Goal: Find specific page/section: Find specific page/section

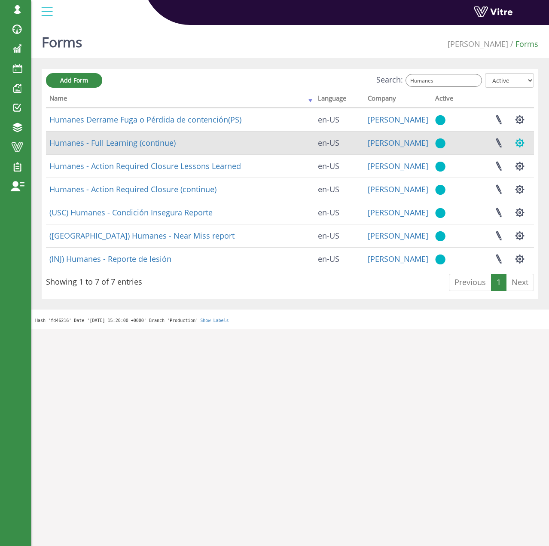
click at [523, 148] on button "button" at bounding box center [519, 143] width 21 height 23
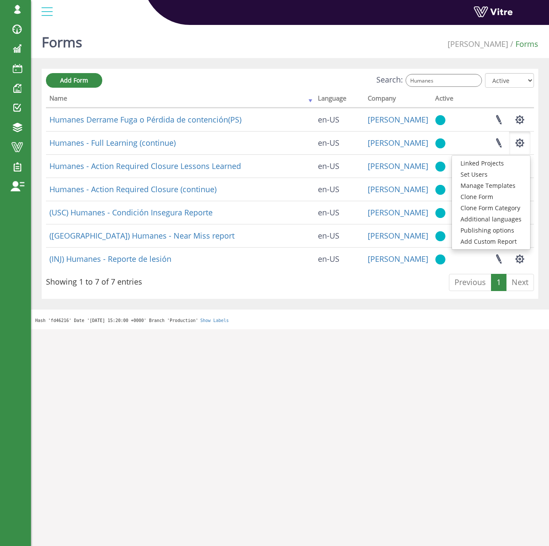
click at [411, 329] on html "[EMAIL_ADDRESS][DOMAIN_NAME] Profile Notification Change Company English Englis…" at bounding box center [274, 164] width 549 height 329
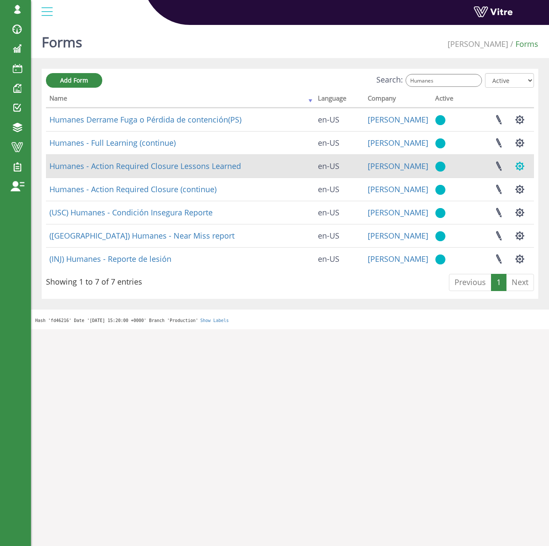
click at [519, 177] on button "button" at bounding box center [519, 166] width 21 height 23
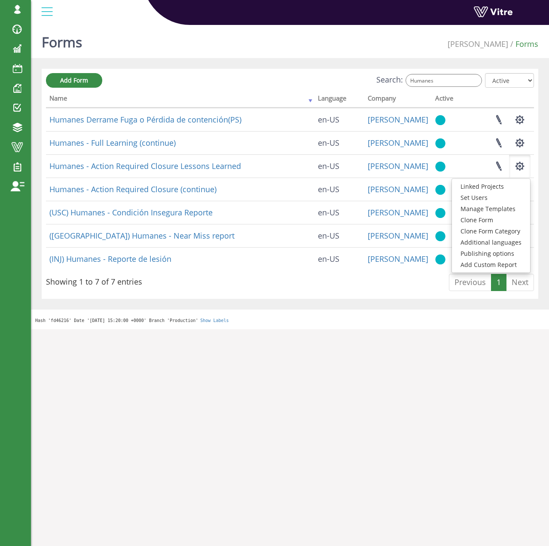
drag, startPoint x: 476, startPoint y: 376, endPoint x: 502, endPoint y: 318, distance: 62.9
click at [476, 329] on html "[EMAIL_ADDRESS][DOMAIN_NAME] Profile Notification Change Company English Englis…" at bounding box center [274, 164] width 549 height 329
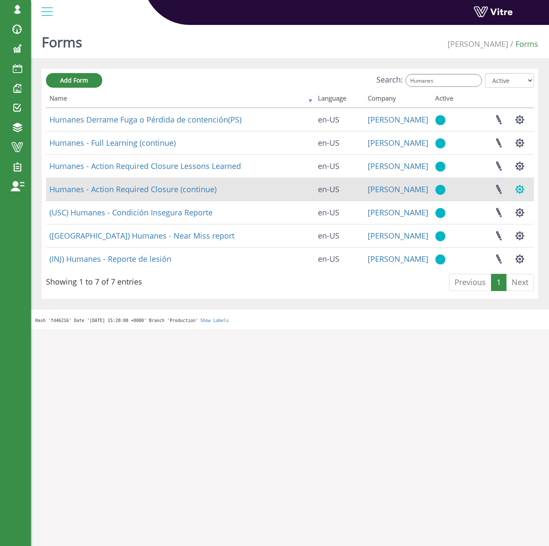
click at [523, 192] on button "button" at bounding box center [519, 189] width 21 height 23
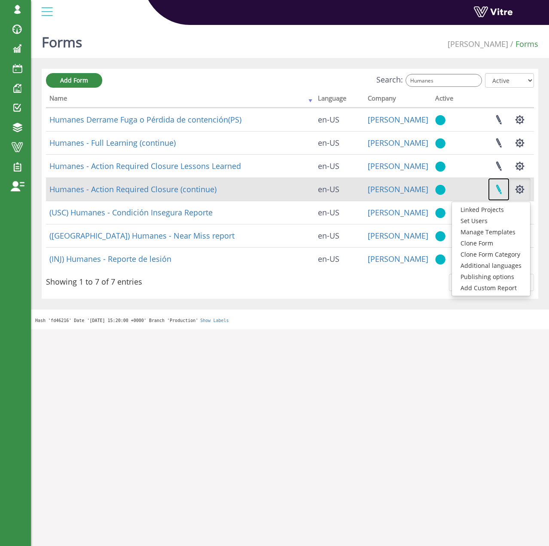
drag, startPoint x: 504, startPoint y: 191, endPoint x: 497, endPoint y: 180, distance: 12.4
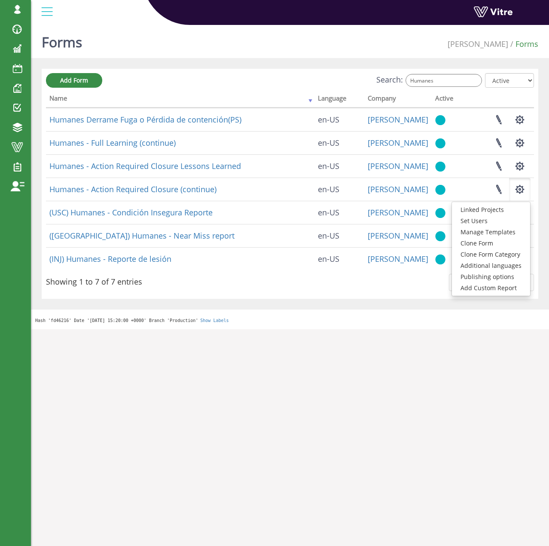
click at [483, 329] on html "[EMAIL_ADDRESS][DOMAIN_NAME] Profile Notification Change Company English Englis…" at bounding box center [274, 164] width 549 height 329
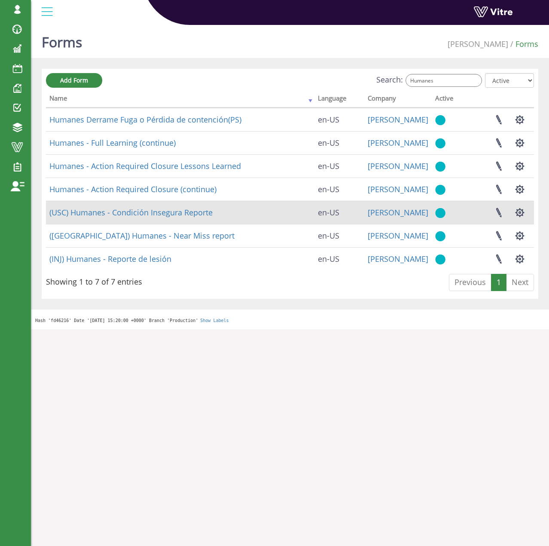
drag, startPoint x: 522, startPoint y: 220, endPoint x: 518, endPoint y: 225, distance: 6.4
click at [522, 220] on button "button" at bounding box center [519, 212] width 21 height 23
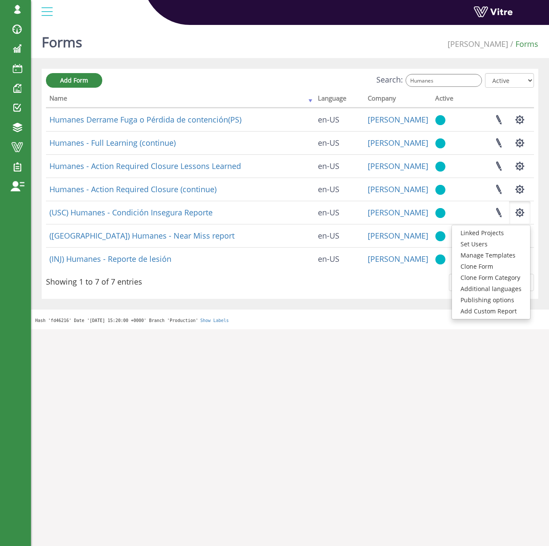
click at [405, 329] on html "[EMAIL_ADDRESS][DOMAIN_NAME] Profile Notification Change Company English Englis…" at bounding box center [274, 164] width 549 height 329
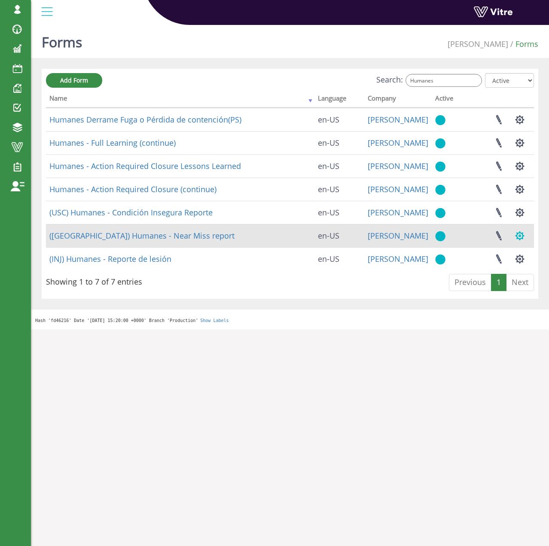
click at [514, 238] on button "button" at bounding box center [519, 235] width 21 height 23
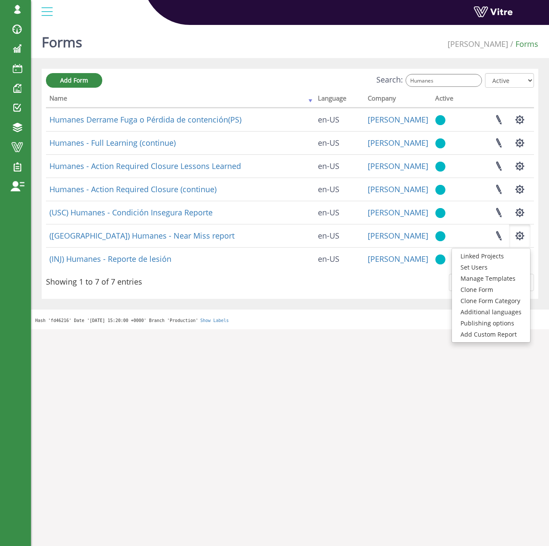
click at [412, 329] on html "[EMAIL_ADDRESS][DOMAIN_NAME] Profile Notification Change Company English Englis…" at bounding box center [274, 164] width 549 height 329
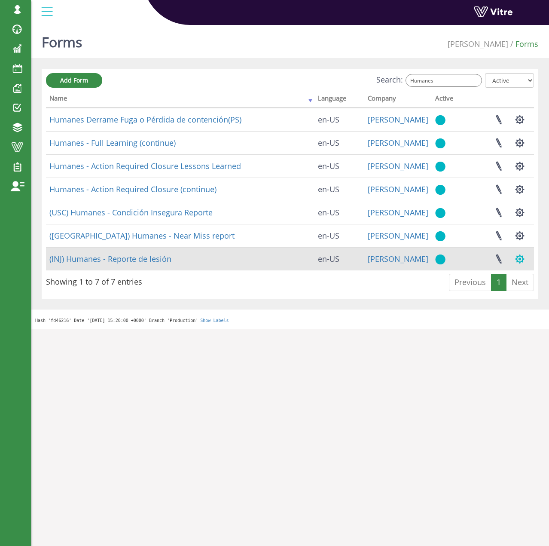
click at [514, 263] on button "button" at bounding box center [519, 259] width 21 height 23
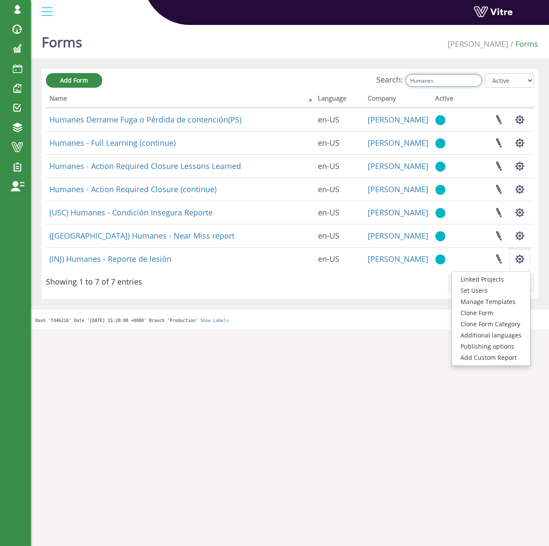
click at [441, 74] on input "Humanes" at bounding box center [444, 80] width 76 height 13
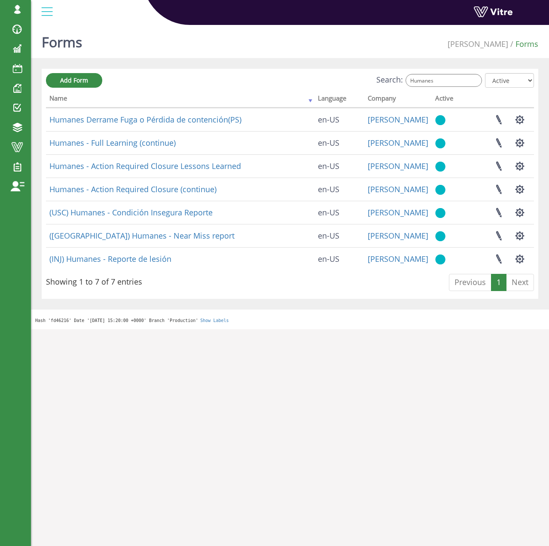
click at [441, 73] on div "Add Form Search: Humanes All Active Not Active Processing... Name Language Comp…" at bounding box center [290, 184] width 497 height 230
drag, startPoint x: 441, startPoint y: 73, endPoint x: 441, endPoint y: 83, distance: 10.3
click at [441, 76] on div "Add Form Search: Humanes All Active Not Active Processing... Name Language Comp…" at bounding box center [290, 184] width 497 height 230
click at [441, 83] on input "Humanes" at bounding box center [444, 80] width 76 height 13
click at [442, 83] on input "Humanes" at bounding box center [444, 80] width 76 height 13
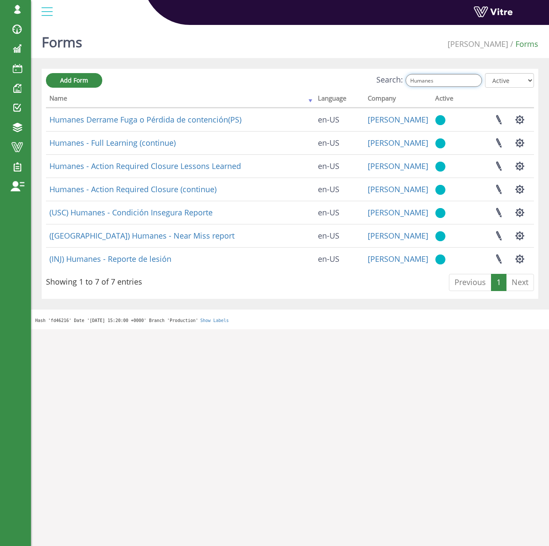
click at [443, 83] on input "Humanes" at bounding box center [444, 80] width 76 height 13
paste input "poncitlan"
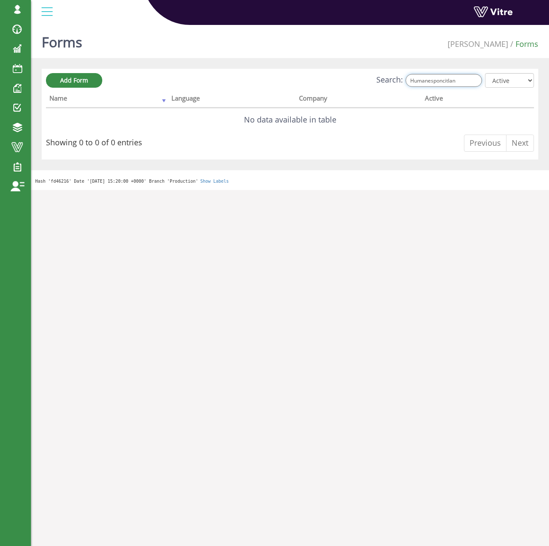
click at [457, 82] on input "Humanesponcitlan" at bounding box center [444, 80] width 76 height 13
paste input "search"
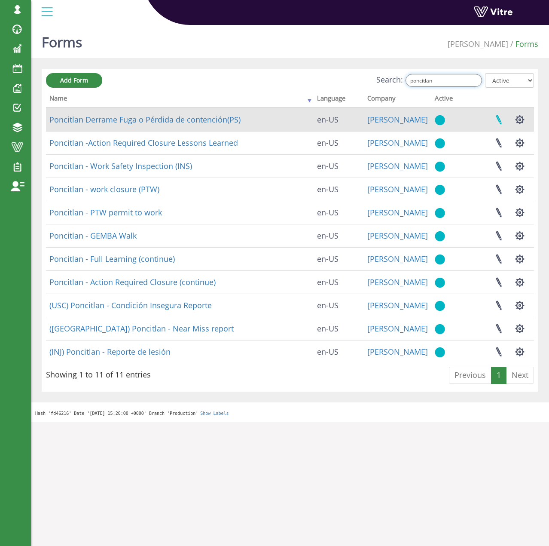
type input "poncitlan"
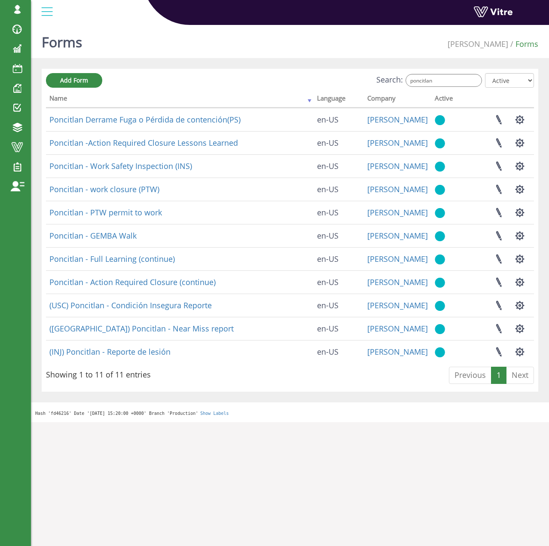
click at [481, 422] on html "[EMAIL_ADDRESS][DOMAIN_NAME] Profile Notification Change Company English Englis…" at bounding box center [274, 211] width 549 height 422
drag, startPoint x: 495, startPoint y: 121, endPoint x: 453, endPoint y: 103, distance: 45.4
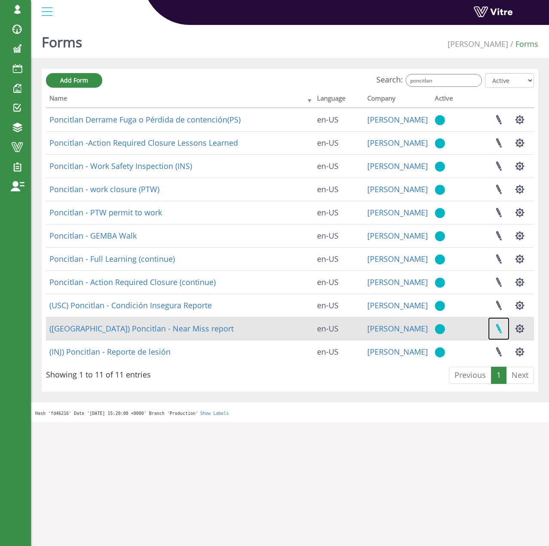
drag, startPoint x: 503, startPoint y: 333, endPoint x: 504, endPoint y: 323, distance: 9.9
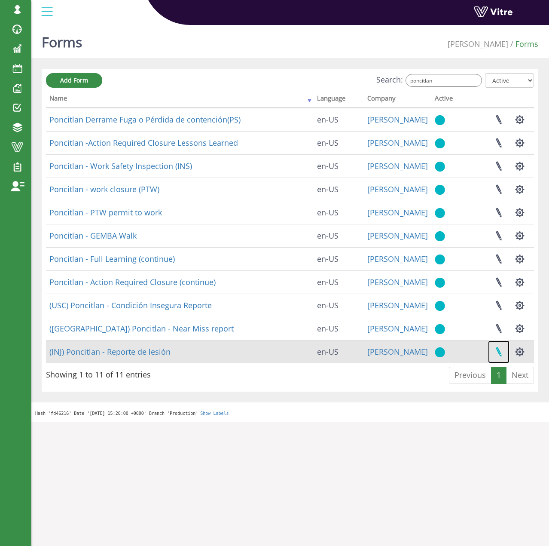
drag, startPoint x: 504, startPoint y: 354, endPoint x: 501, endPoint y: 351, distance: 4.6
